Goal: Task Accomplishment & Management: Manage account settings

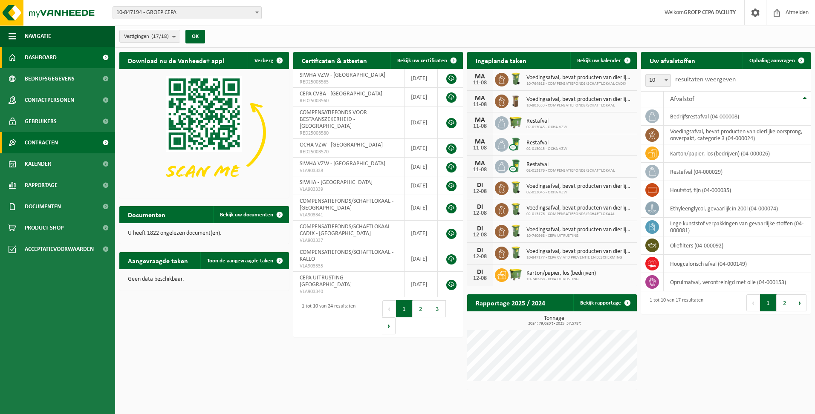
click at [55, 140] on span "Contracten" at bounding box center [41, 142] width 33 height 21
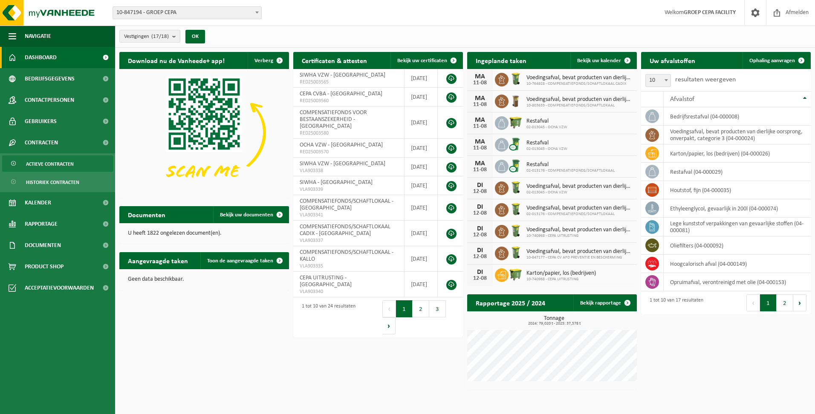
click at [51, 162] on span "Actieve contracten" at bounding box center [50, 164] width 48 height 16
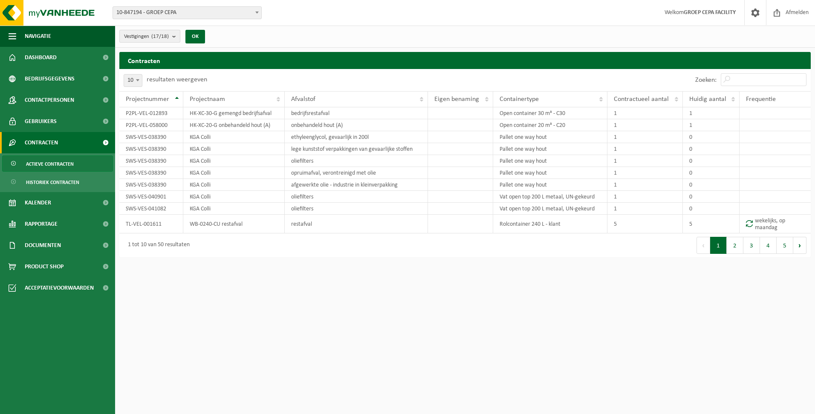
click at [177, 32] on b "submit" at bounding box center [176, 36] width 8 height 12
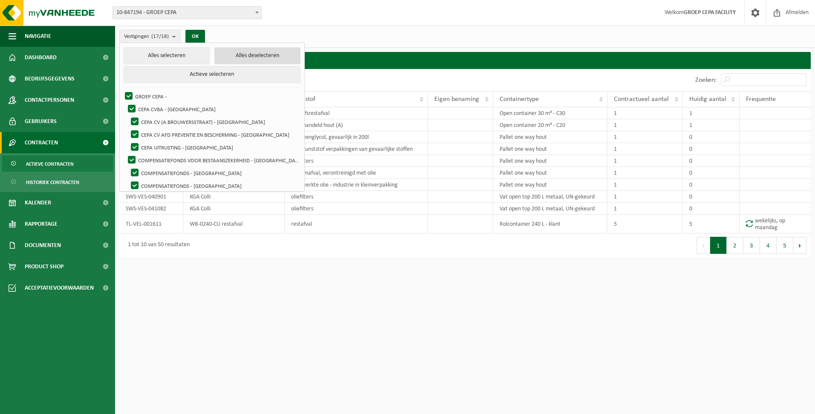
click at [236, 55] on button "Alles deselecteren" at bounding box center [257, 55] width 86 height 17
checkbox input "false"
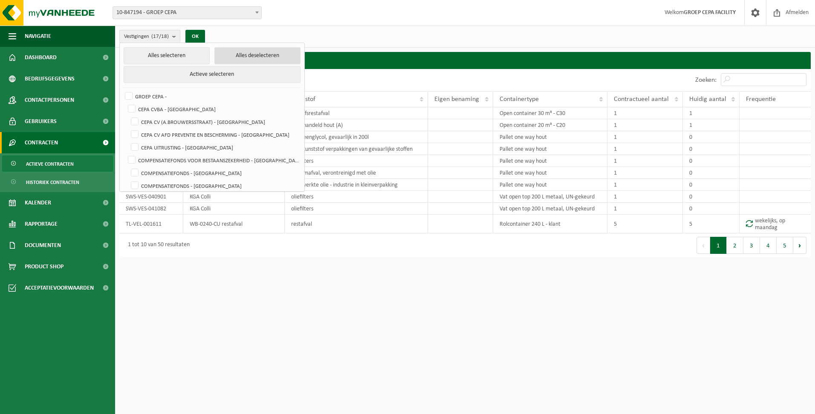
checkbox input "false"
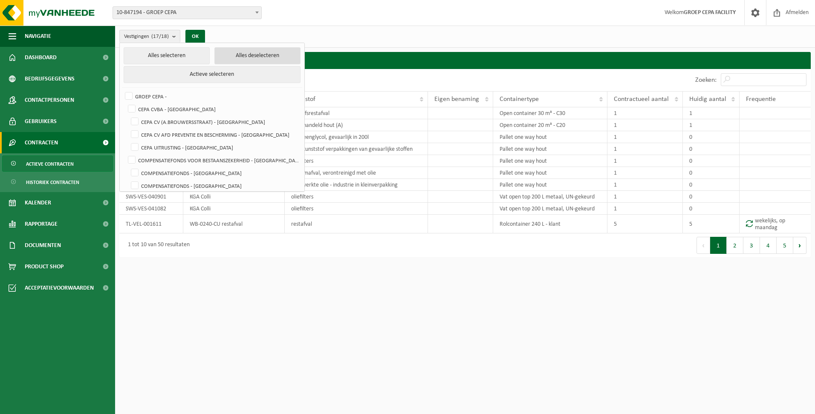
checkbox input "false"
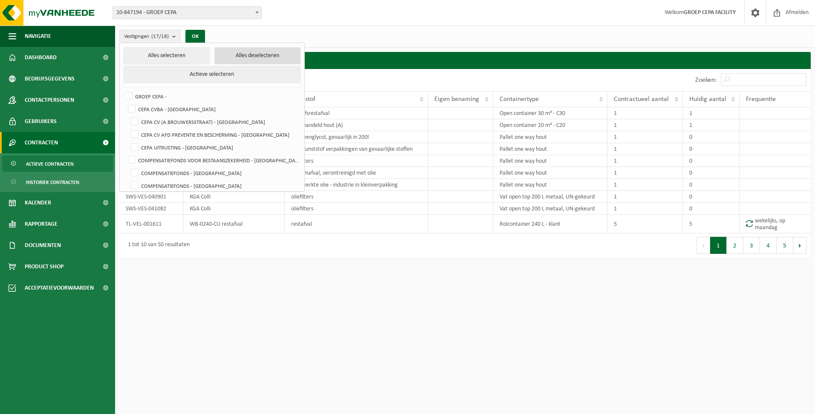
checkbox input "false"
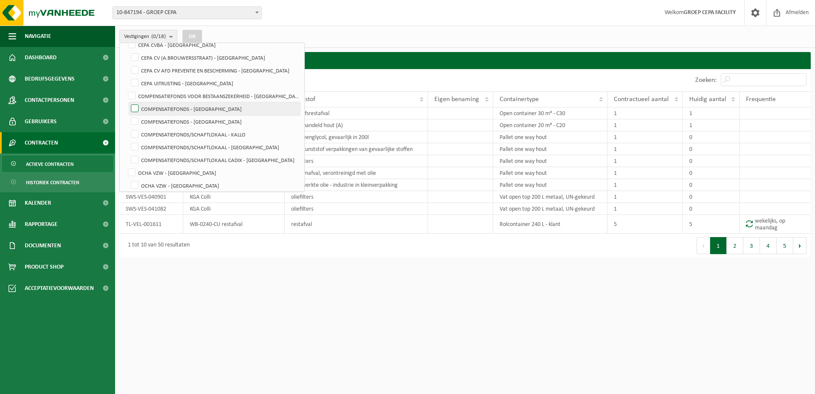
scroll to position [85, 0]
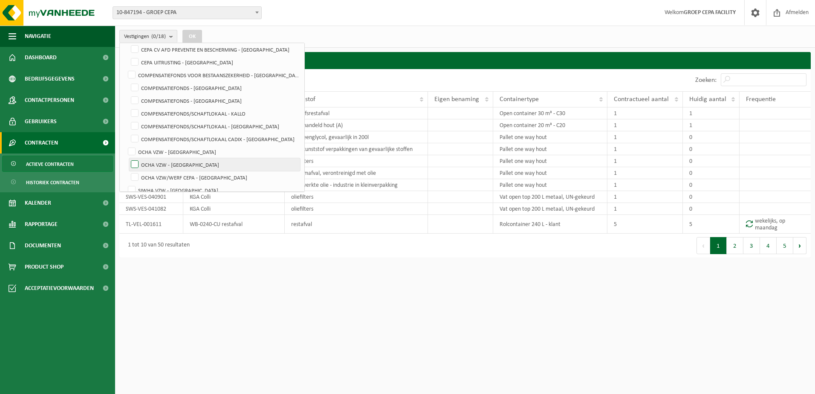
click at [183, 165] on label "OCHA VZW - [GEOGRAPHIC_DATA]" at bounding box center [214, 164] width 171 height 13
click at [128, 158] on input "OCHA VZW - [GEOGRAPHIC_DATA]" at bounding box center [127, 158] width 0 height 0
checkbox input "true"
click at [200, 32] on button "OK" at bounding box center [192, 37] width 20 height 14
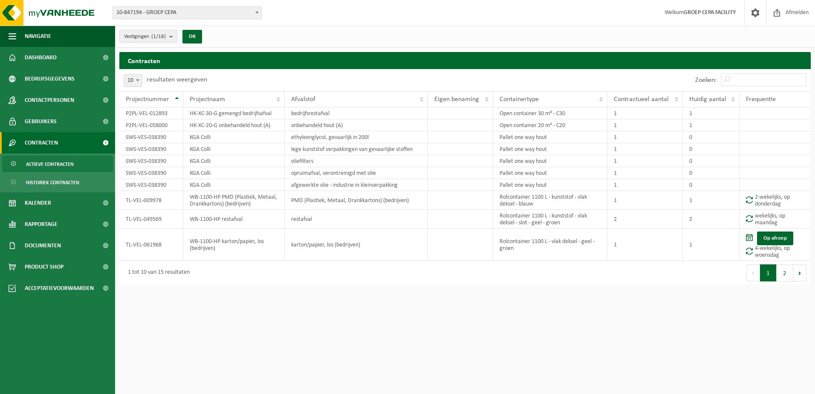
click at [69, 162] on span "Actieve contracten" at bounding box center [50, 164] width 48 height 16
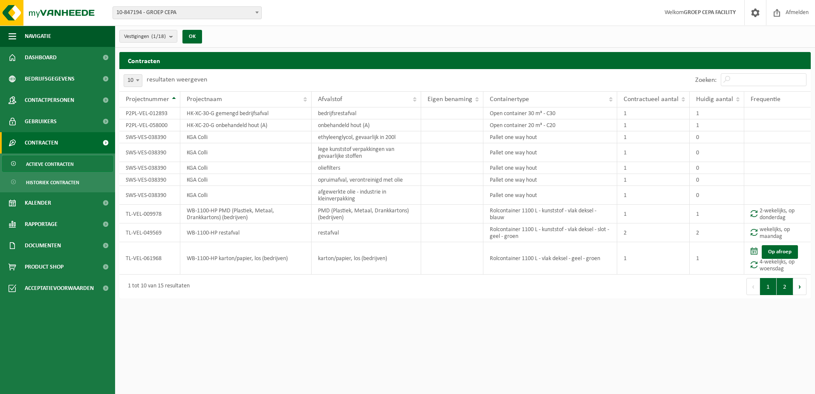
click at [783, 288] on button "2" at bounding box center [785, 286] width 17 height 17
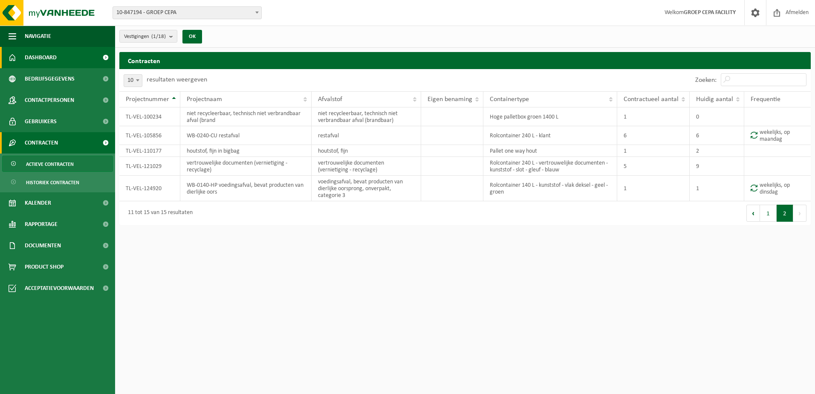
click at [46, 58] on span "Dashboard" at bounding box center [41, 57] width 32 height 21
